Goal: Navigation & Orientation: Find specific page/section

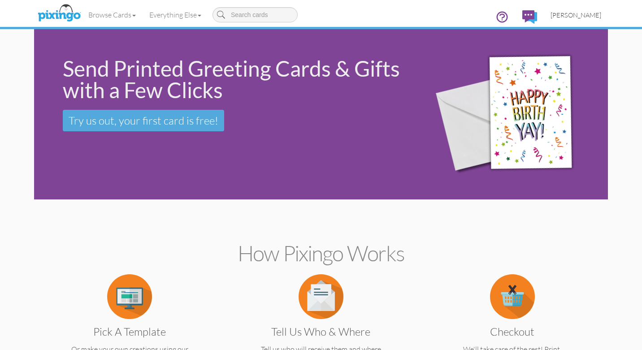
click at [586, 15] on span "[PERSON_NAME]" at bounding box center [576, 15] width 51 height 8
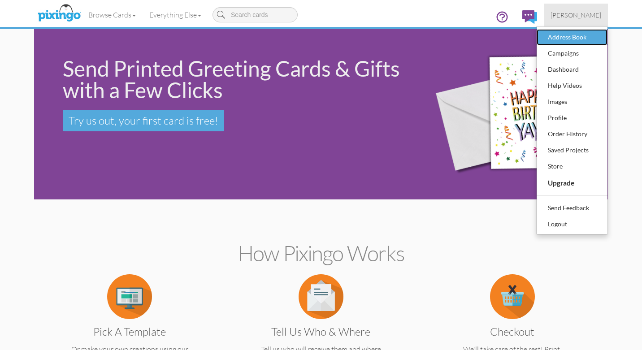
click at [565, 38] on div "Address Book" at bounding box center [572, 36] width 53 height 13
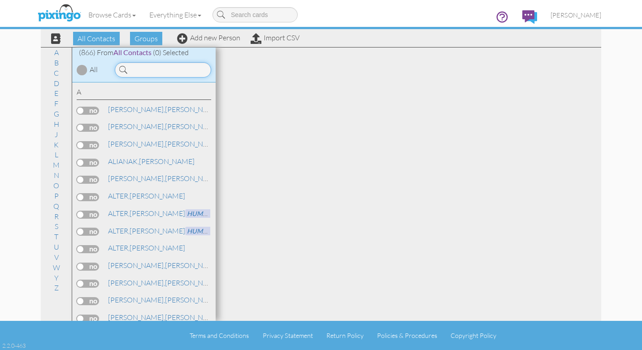
click at [147, 65] on input at bounding box center [163, 69] width 96 height 15
click at [56, 84] on link "D" at bounding box center [56, 83] width 14 height 11
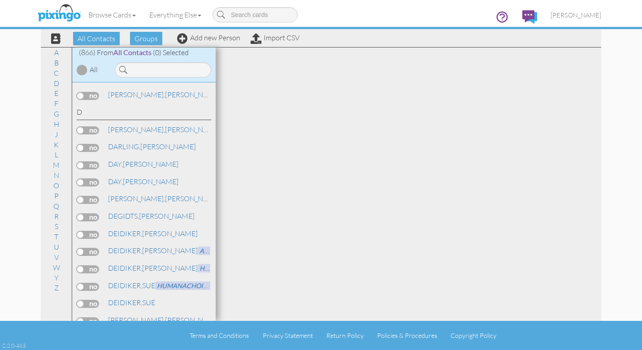
scroll to position [3609, 0]
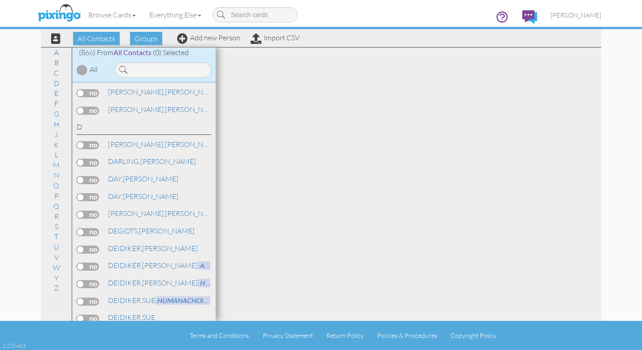
click at [148, 32] on div "Browse Cards Business Accounting Automotive Chiropractor Customer Dental Financ…" at bounding box center [321, 17] width 561 height 35
click at [142, 32] on div "Browse Cards Business Accounting Automotive Chiropractor Customer Dental Financ…" at bounding box center [321, 17] width 561 height 35
click at [148, 40] on span "Groups" at bounding box center [146, 38] width 32 height 13
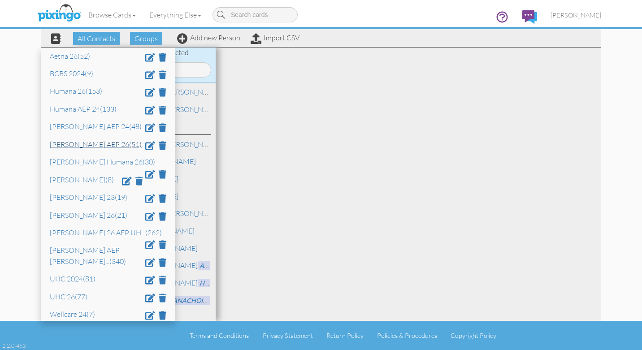
scroll to position [81, 0]
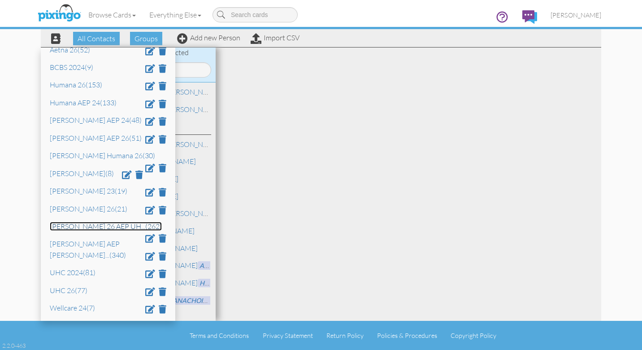
click at [74, 228] on link "[PERSON_NAME] 26 AEP UH ... (262)" at bounding box center [106, 226] width 112 height 9
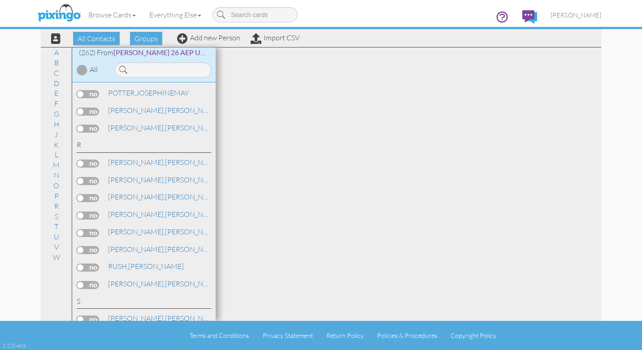
scroll to position [1244, 0]
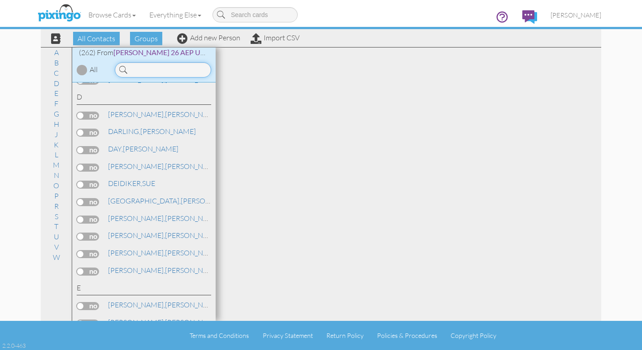
click at [147, 72] on input at bounding box center [163, 69] width 96 height 15
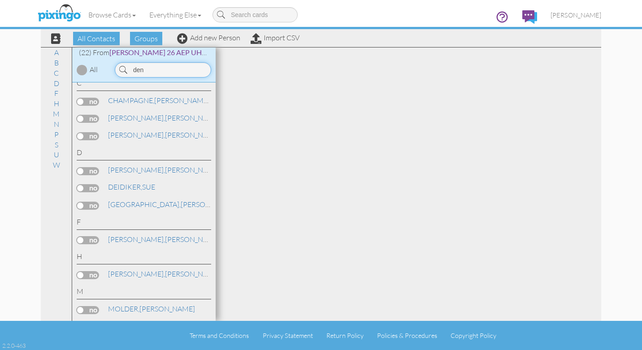
scroll to position [0, 0]
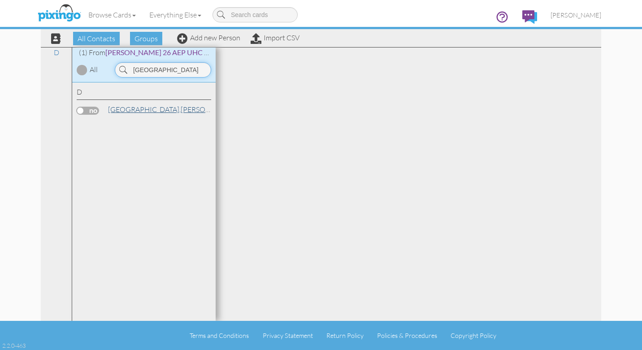
type input "[GEOGRAPHIC_DATA]"
click at [139, 109] on span "[GEOGRAPHIC_DATA]," at bounding box center [144, 109] width 73 height 9
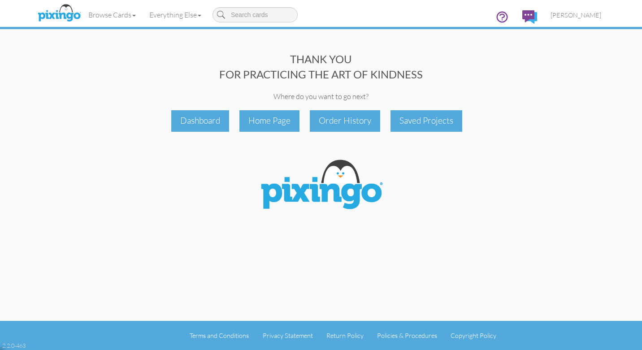
click at [61, 145] on div "THANK YOU FOR PRACTICING THE ART OF KINDNESS Where do you want to go next? Dash…" at bounding box center [321, 160] width 574 height 321
click at [119, 164] on div at bounding box center [321, 186] width 561 height 64
